Goal: Task Accomplishment & Management: Manage account settings

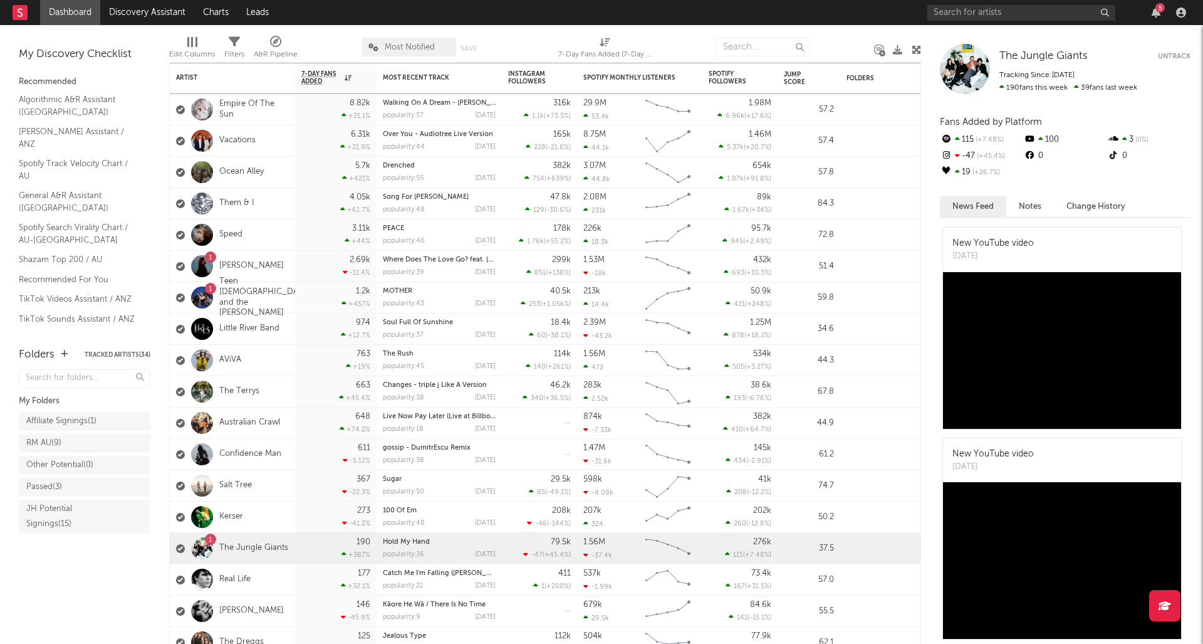
click at [1159, 8] on div "5" at bounding box center [1160, 7] width 9 height 9
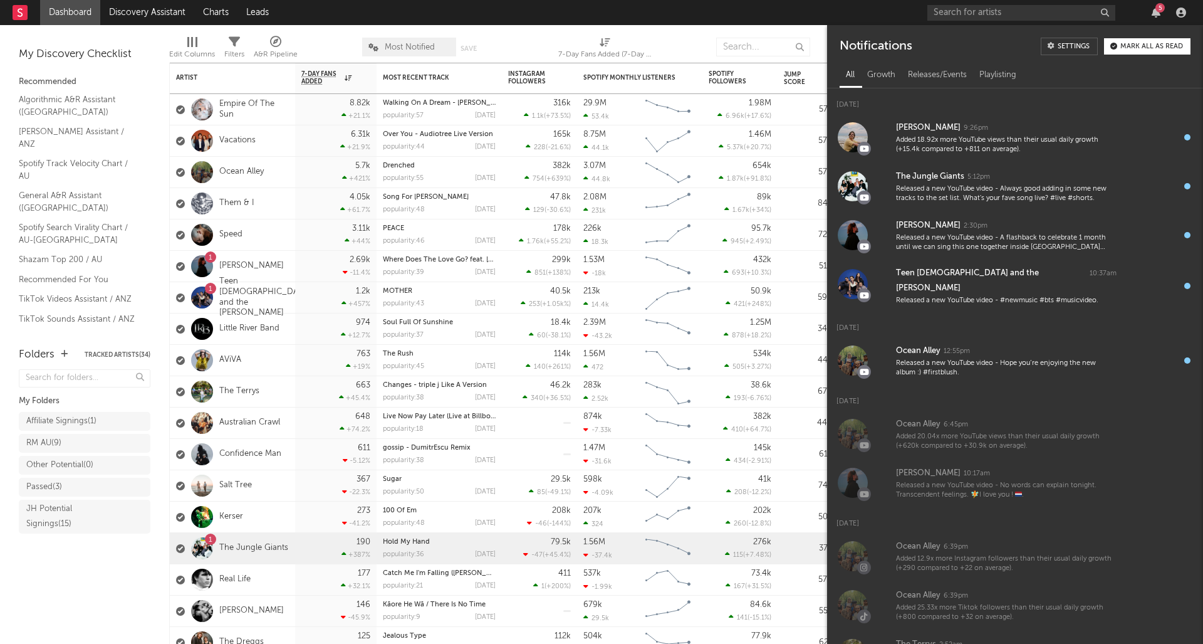
click at [1141, 42] on button "Mark all as read" at bounding box center [1147, 46] width 86 height 16
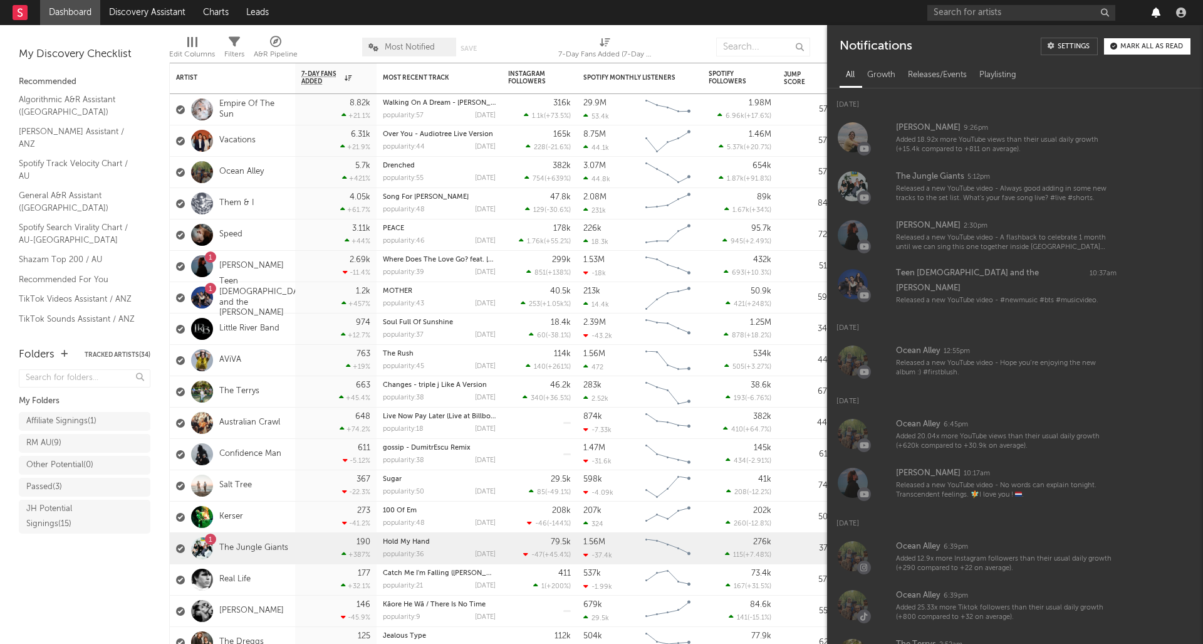
click at [1156, 13] on icon "button" at bounding box center [1156, 13] width 9 height 10
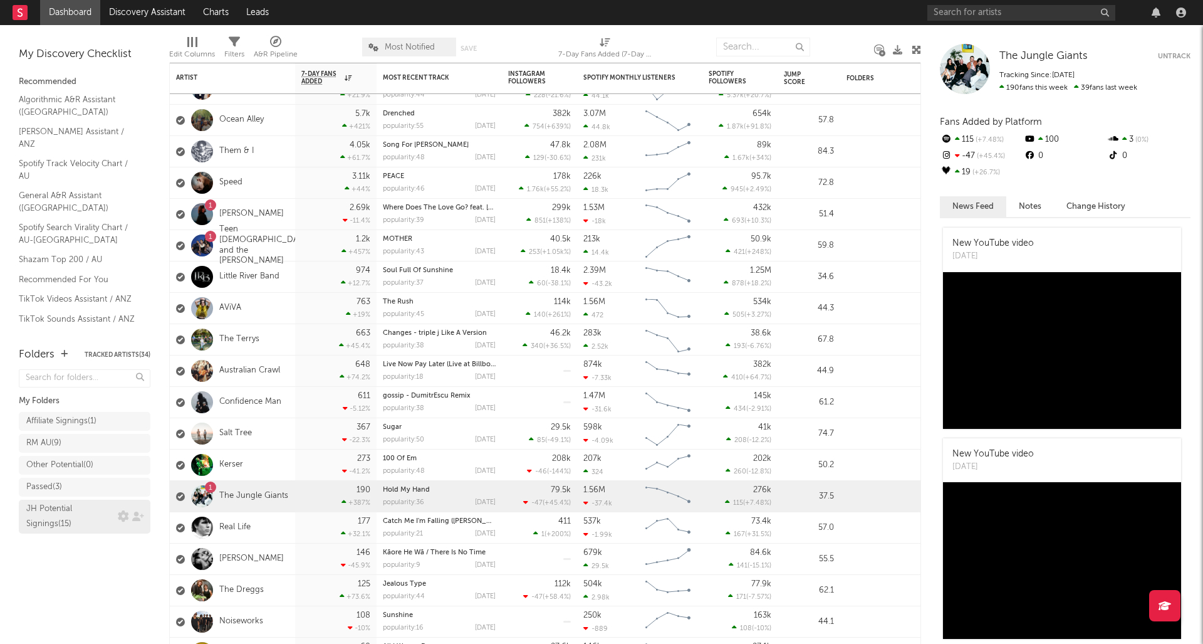
click at [87, 516] on div "JH Potential Signings ( 15 )" at bounding box center [70, 516] width 88 height 30
